Goal: Transaction & Acquisition: Purchase product/service

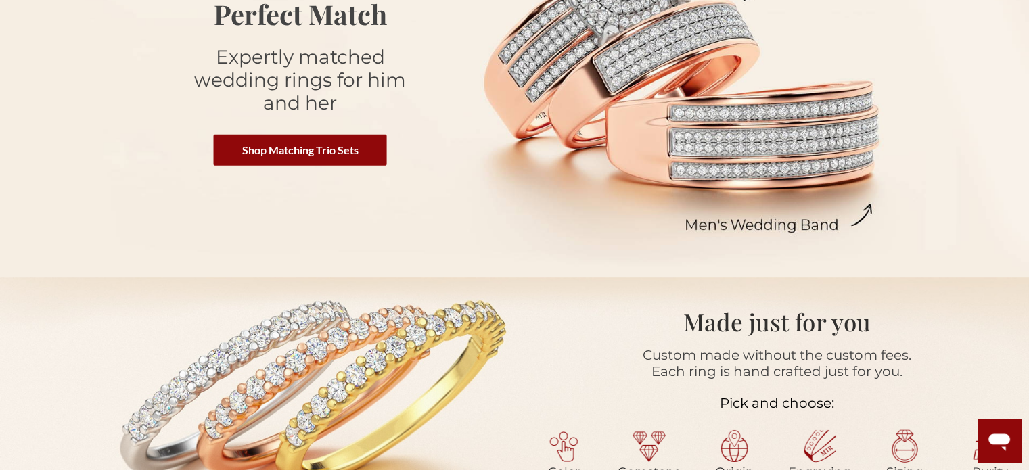
scroll to position [577, 0]
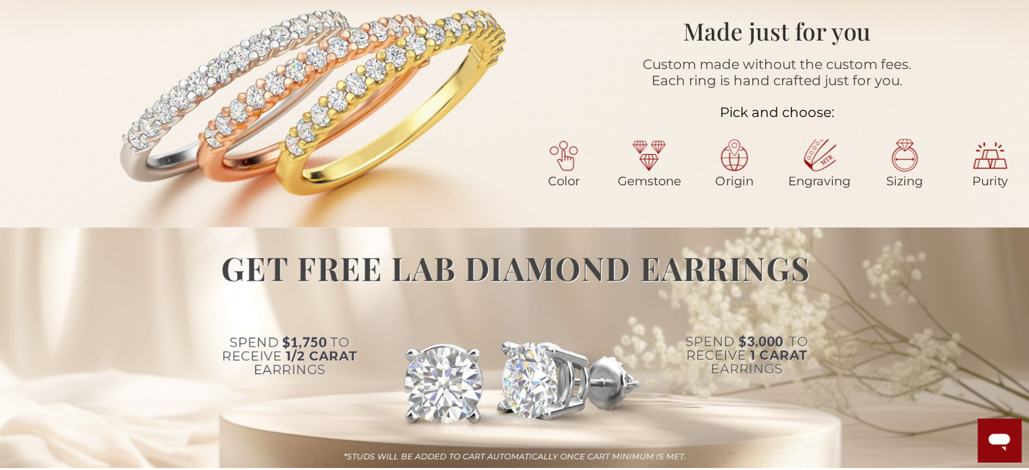
drag, startPoint x: 1033, startPoint y: 45, endPoint x: 1026, endPoint y: 94, distance: 49.2
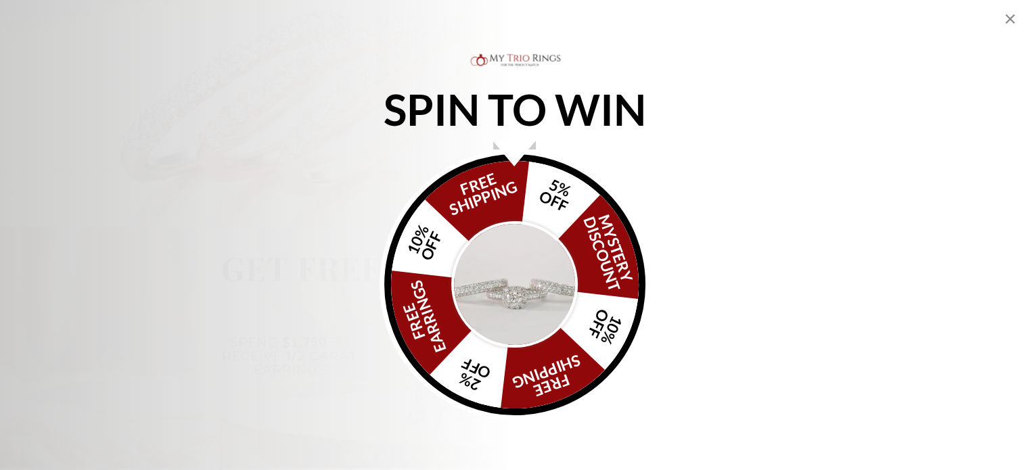
click at [514, 275] on img "Alia popup" at bounding box center [514, 284] width 127 height 127
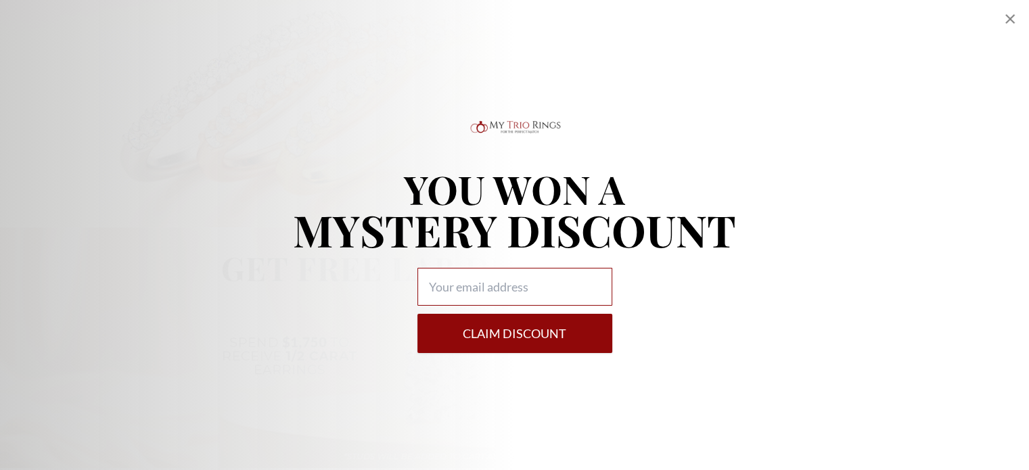
click at [514, 275] on input "Alia popup" at bounding box center [515, 287] width 195 height 38
type input "phyliciaksfrancis93@hotmail.com"
click at [494, 332] on button "Claim DISCOUNT" at bounding box center [515, 333] width 195 height 39
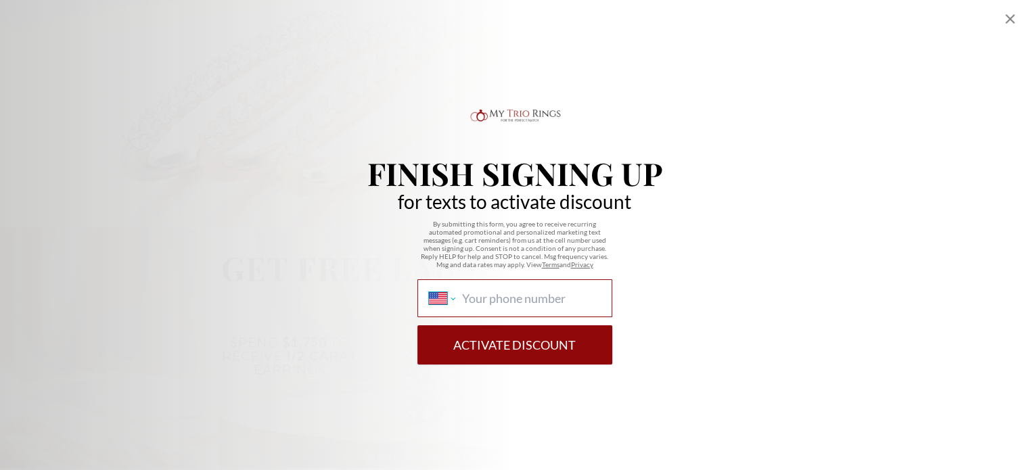
click at [448, 297] on select "International Afghanistan Åland Islands Albania Algeria American Samoa Andorra …" at bounding box center [442, 298] width 26 height 15
select select "BS"
click at [429, 291] on select "International Afghanistan Åland Islands Albania Algeria American Samoa Andorra …" at bounding box center [442, 298] width 26 height 15
type input "(242) 802-4073"
click at [500, 358] on button "Activate Discount" at bounding box center [515, 344] width 195 height 39
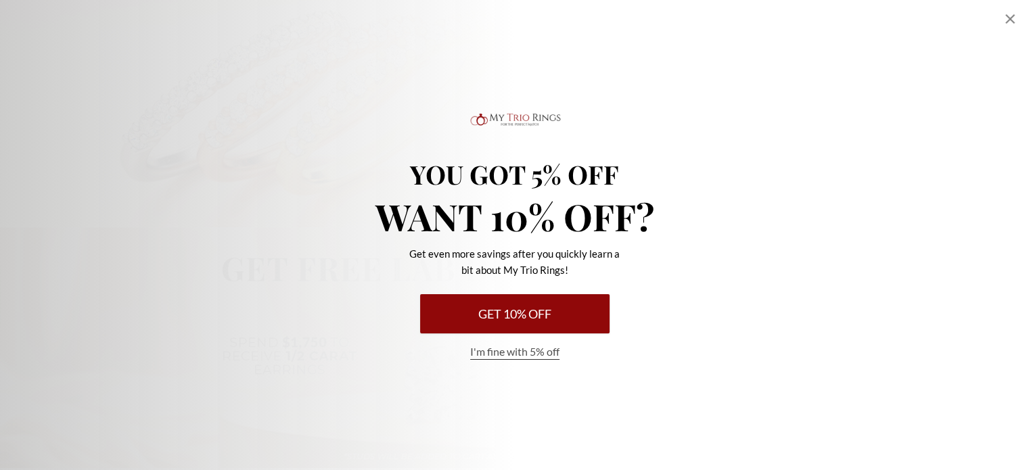
click at [501, 307] on button "Get 10% Off" at bounding box center [514, 313] width 189 height 39
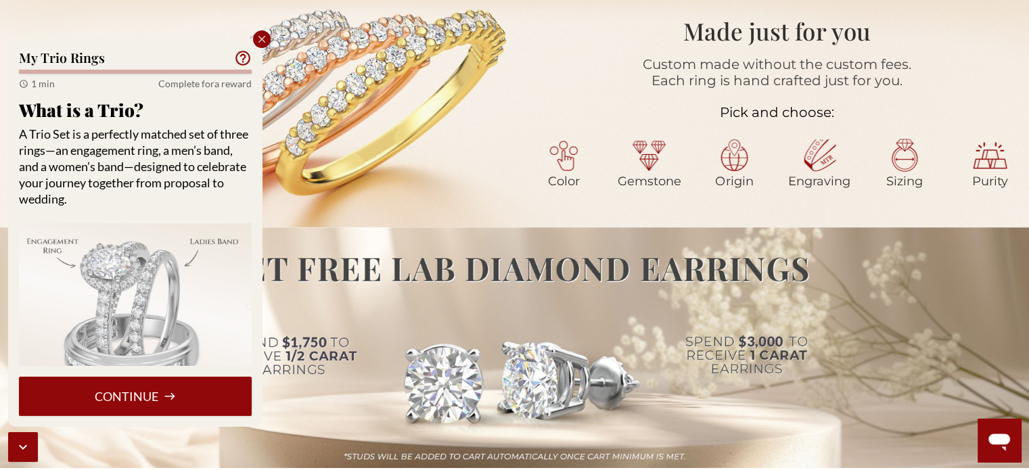
click at [261, 43] on icon "Close popup" at bounding box center [262, 39] width 12 height 12
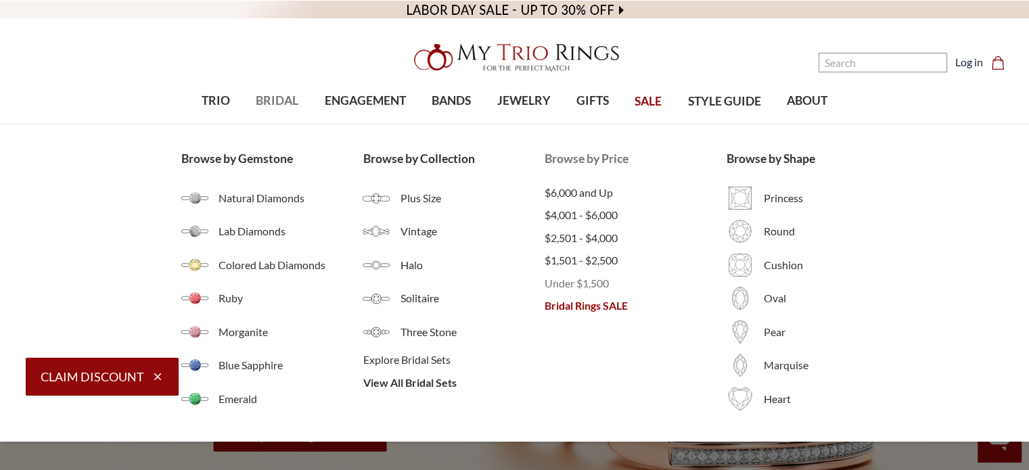
click at [596, 281] on span "Under $1,500" at bounding box center [636, 283] width 182 height 16
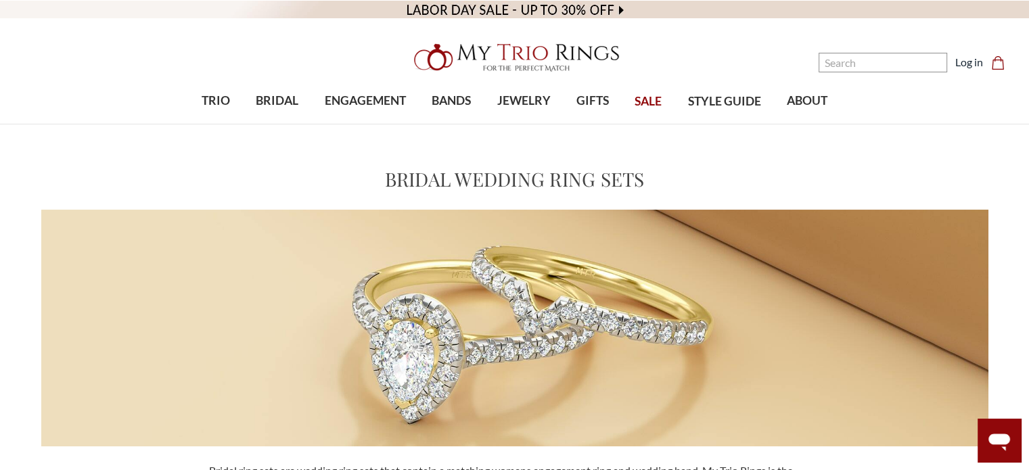
drag, startPoint x: 1031, startPoint y: 35, endPoint x: 1039, endPoint y: -7, distance: 43.3
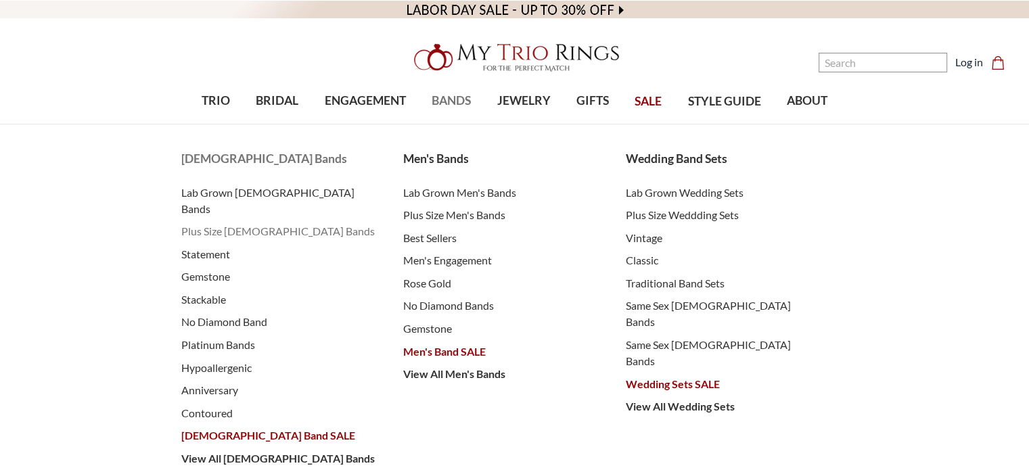
click at [263, 223] on span "Plus Size [DEMOGRAPHIC_DATA] Bands" at bounding box center [279, 231] width 196 height 16
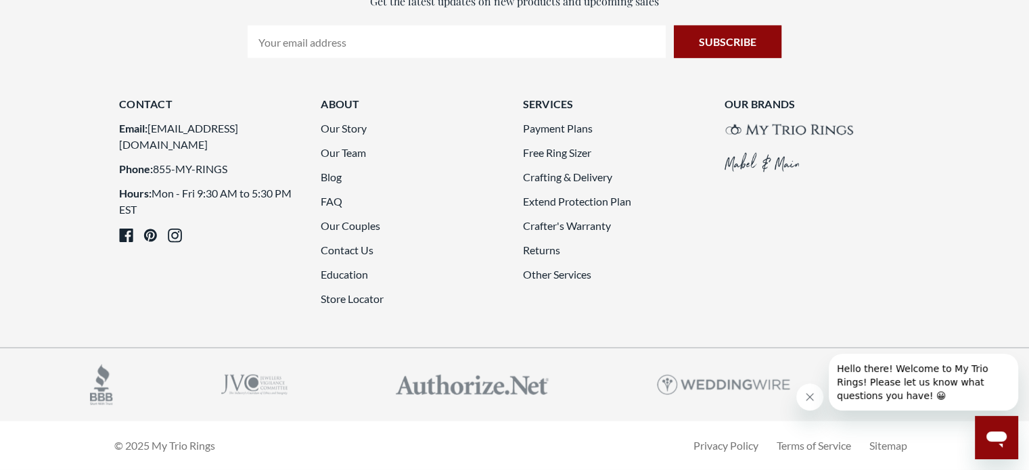
scroll to position [3971, 0]
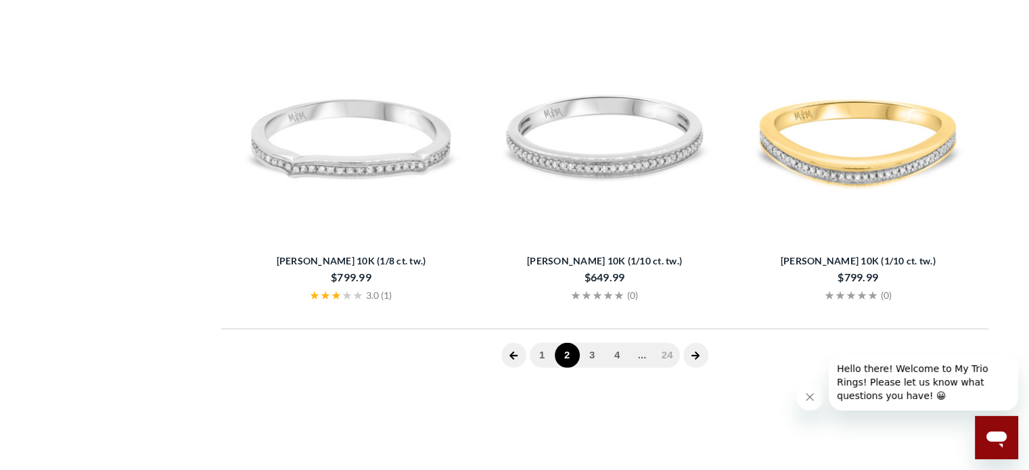
scroll to position [723, 0]
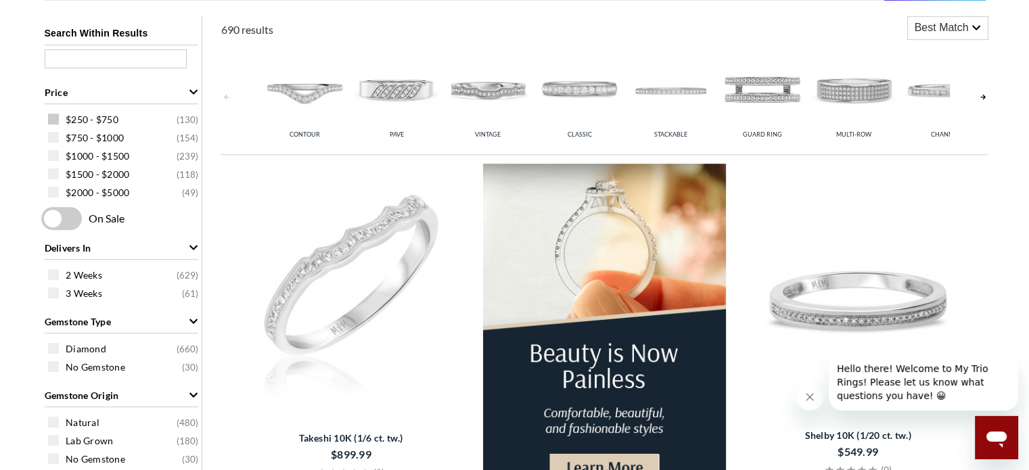
click at [50, 118] on span at bounding box center [53, 119] width 11 height 11
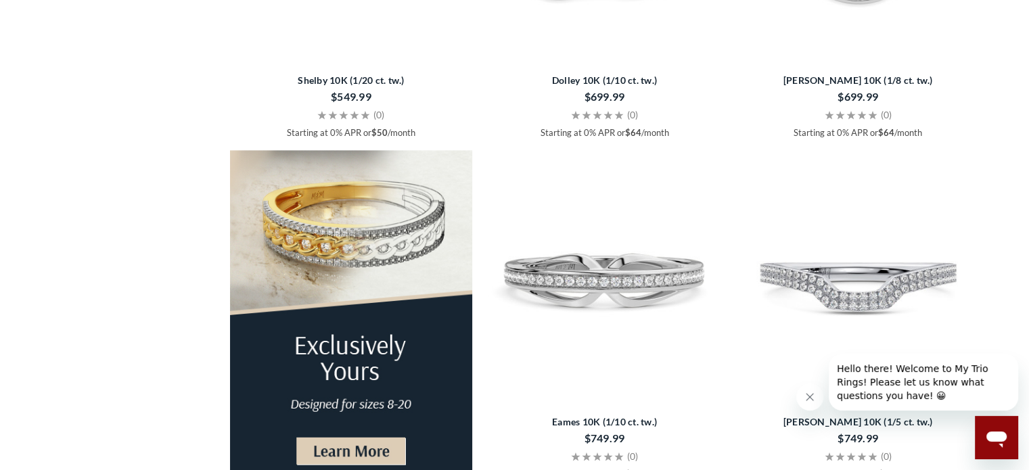
scroll to position [1953, 0]
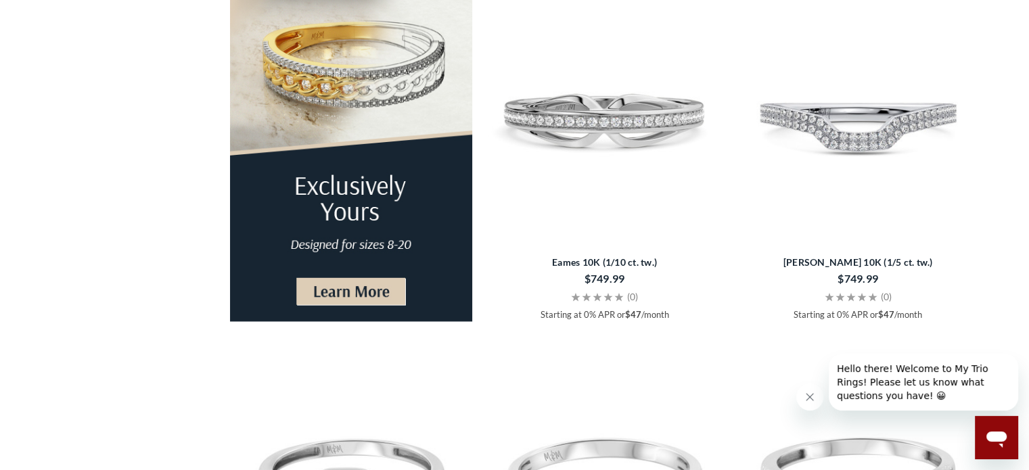
click at [842, 269] on div "$749.99" at bounding box center [859, 278] width 242 height 19
click at [839, 270] on div "$749.99" at bounding box center [859, 278] width 242 height 19
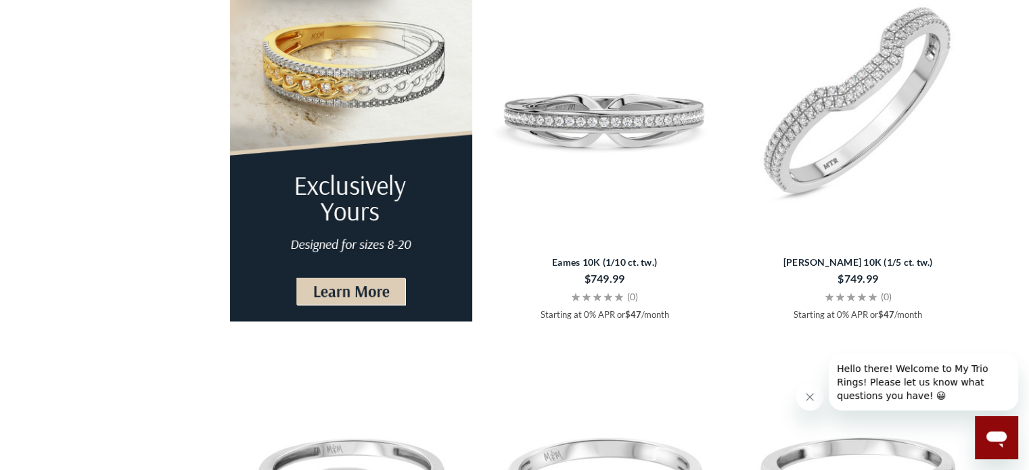
click at [846, 135] on img at bounding box center [858, 112] width 243 height 243
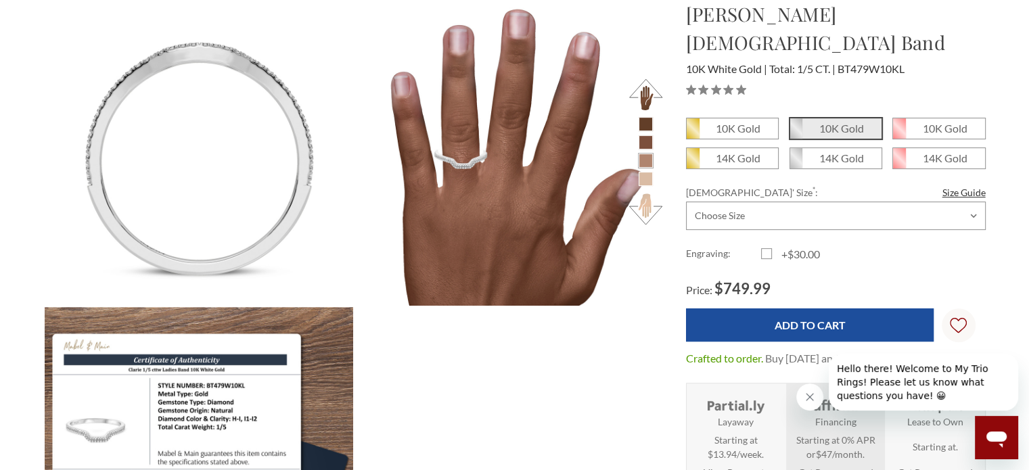
scroll to position [563, 0]
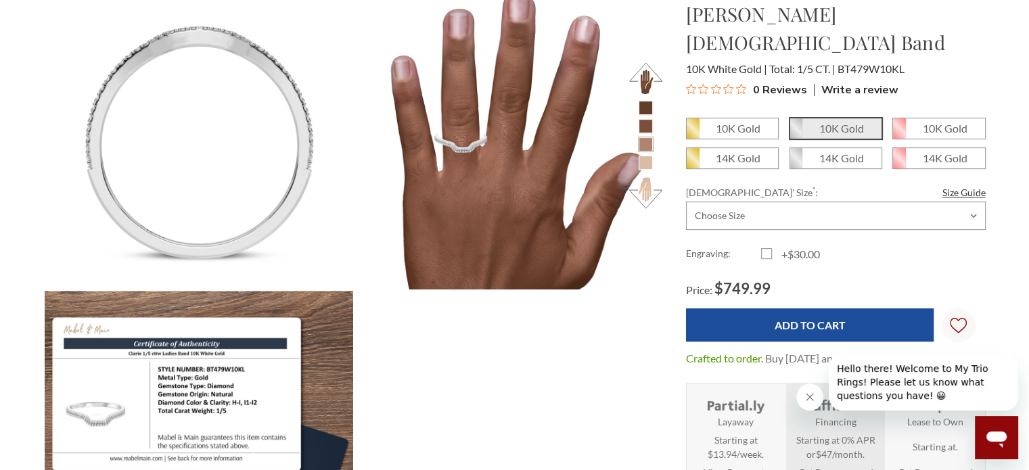
scroll to position [441, 0]
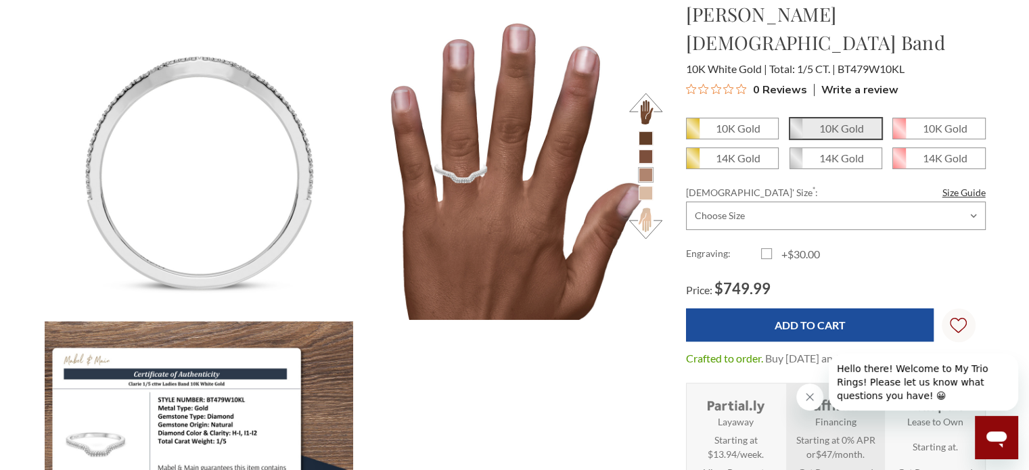
click at [838, 122] on em "10K Gold" at bounding box center [841, 128] width 45 height 13
click at [796, 133] on input "10K Gold" at bounding box center [795, 133] width 1 height 1
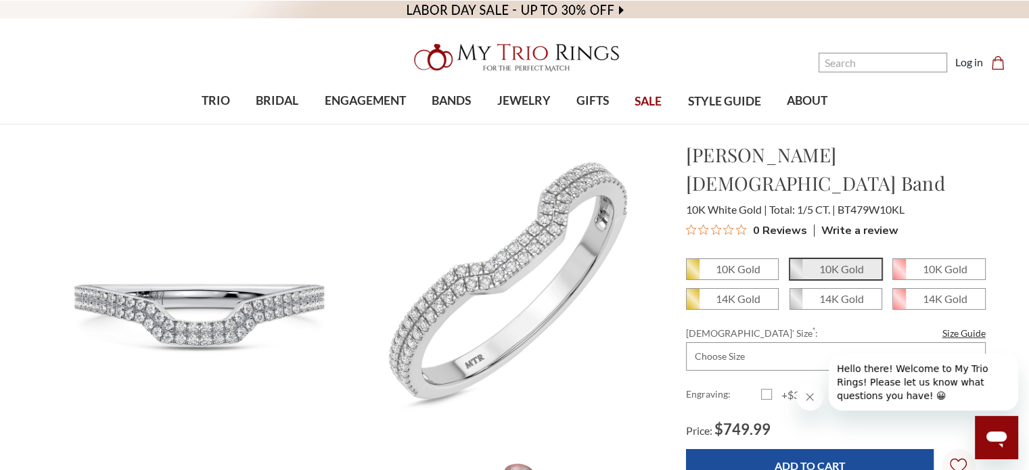
drag, startPoint x: 1039, startPoint y: 47, endPoint x: 774, endPoint y: 60, distance: 264.9
click at [774, 60] on nav "Search Search Search Log in Cart Cart 0" at bounding box center [892, 62] width 257 height 125
click at [971, 342] on select "Choose Size 5.00 5.25 5.50 5.75 6.00 6.25 6.50 6.75 7.00 7.25 7.50 7.75 8.00 8.…" at bounding box center [836, 356] width 300 height 28
select select "18889607"
click at [686, 342] on select "Choose Size 5.00 5.25 5.50 5.75 6.00 6.25 6.50 6.75 7.00 7.25 7.50 7.75 8.00 8.…" at bounding box center [836, 356] width 300 height 28
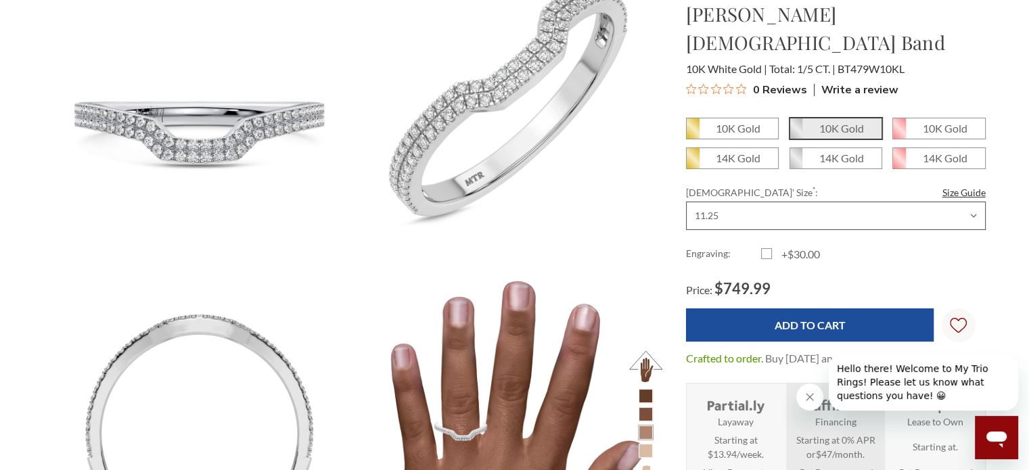
scroll to position [208, 0]
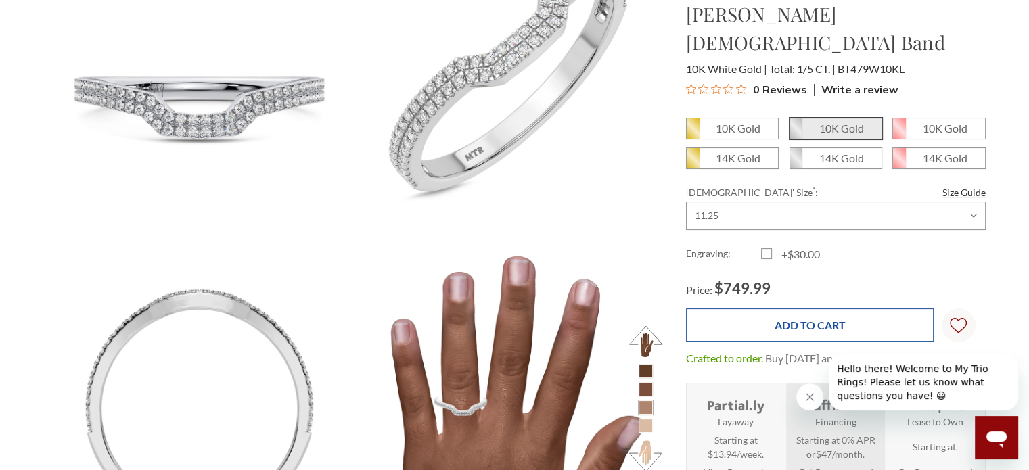
click at [869, 309] on input "Add to Cart" at bounding box center [810, 325] width 248 height 33
type input "Add to Cart"
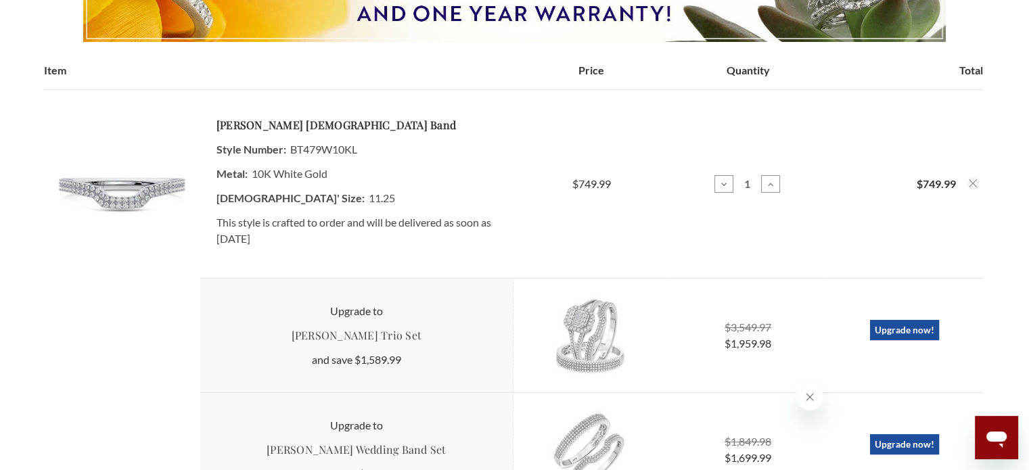
scroll to position [269, 0]
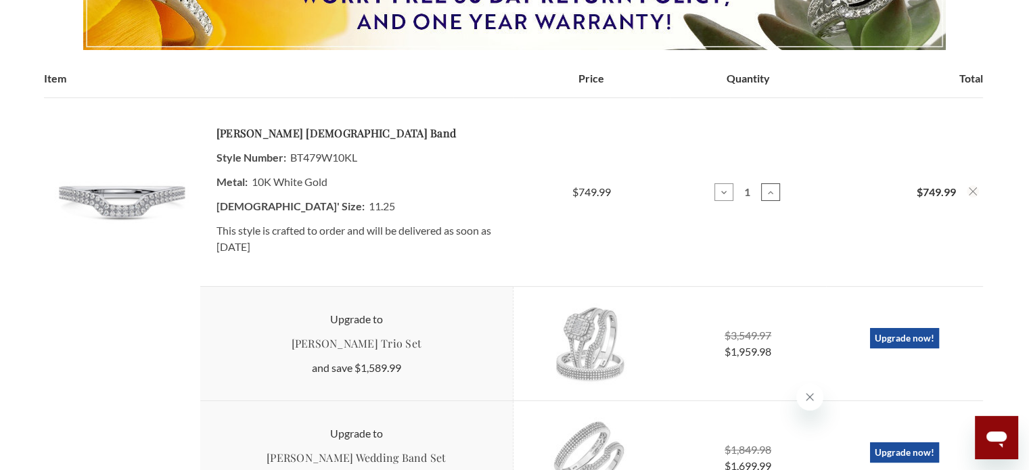
click at [766, 195] on icon at bounding box center [770, 192] width 11 height 11
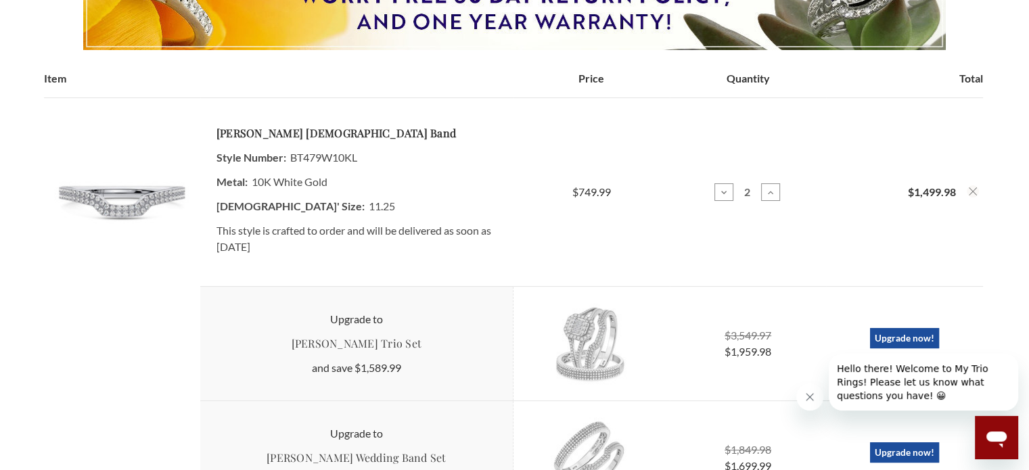
drag, startPoint x: 1037, startPoint y: 103, endPoint x: 1029, endPoint y: 103, distance: 7.4
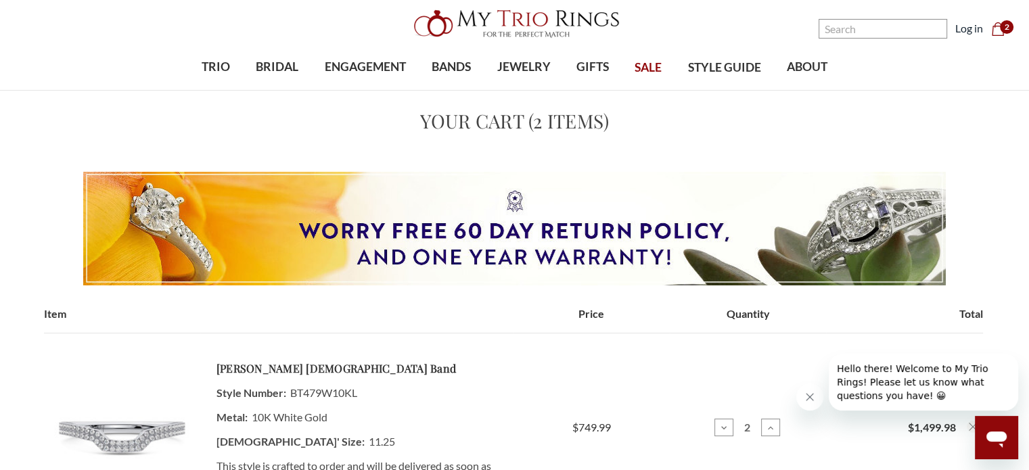
scroll to position [31, 0]
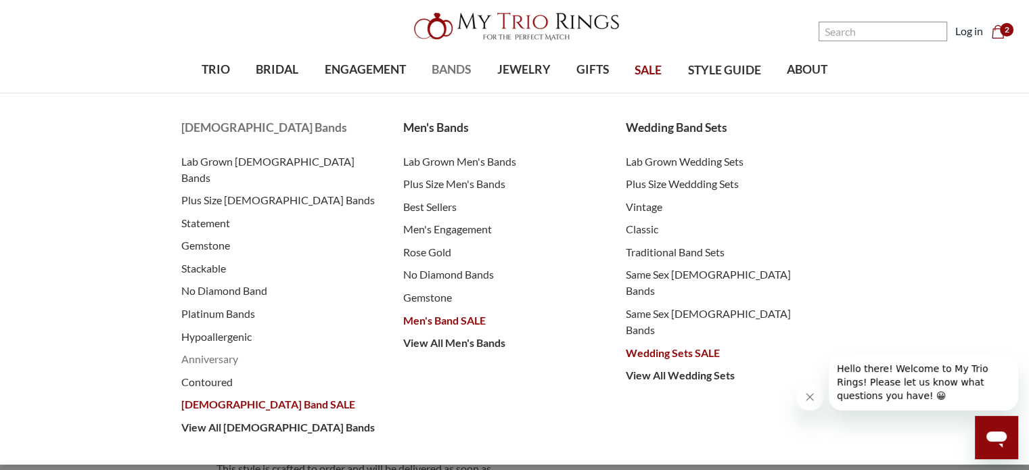
click at [225, 351] on span "Anniversary" at bounding box center [279, 359] width 196 height 16
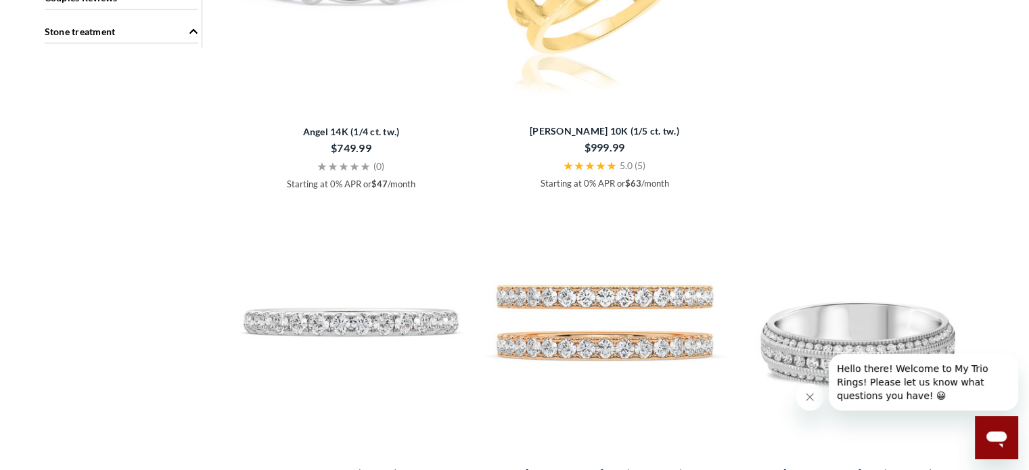
scroll to position [1454, 0]
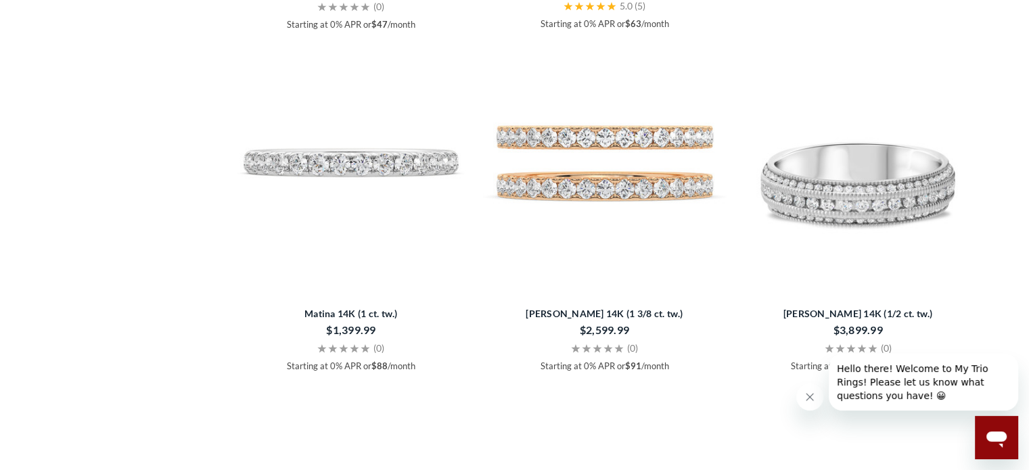
drag, startPoint x: 1035, startPoint y: 39, endPoint x: 1039, endPoint y: 225, distance: 186.1
click at [1029, 225] on html at bounding box center [514, 401] width 1029 height 3736
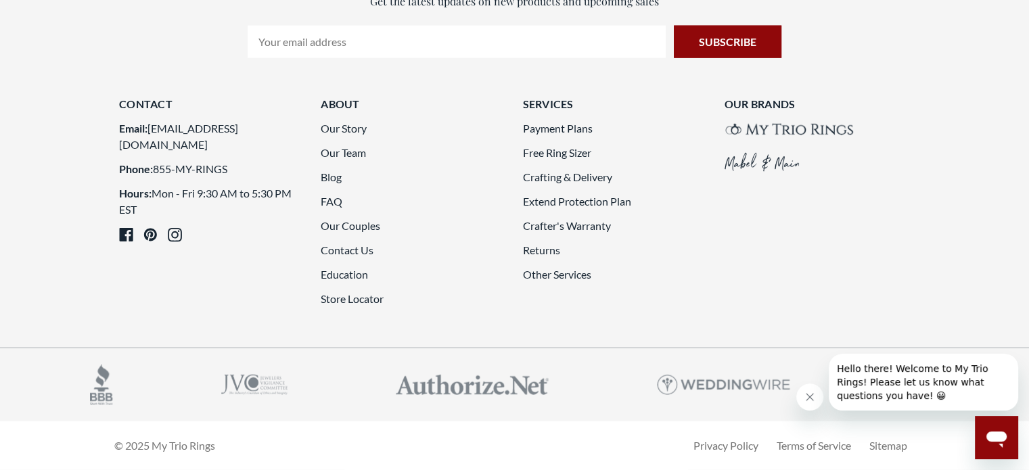
scroll to position [3658, 0]
